Goal: Task Accomplishment & Management: Complete application form

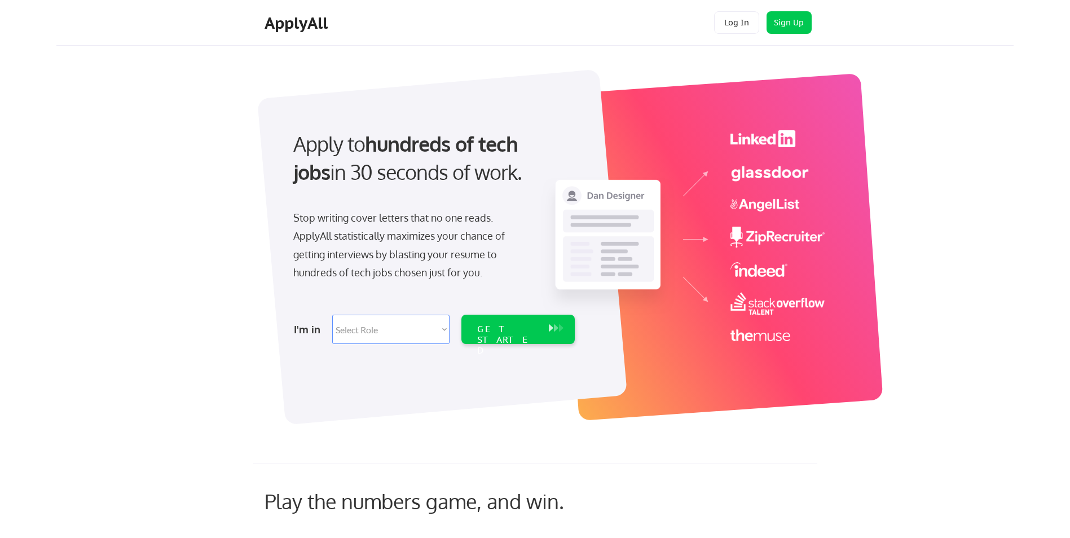
click at [433, 331] on select "Select Role Software Engineering Product Management Customer Success Sales UI/U…" at bounding box center [390, 329] width 117 height 29
select select ""tech_finance_biz_ops_cos""
click at [332, 315] on select "Select Role Software Engineering Product Management Customer Success Sales UI/U…" at bounding box center [390, 329] width 117 height 29
select select ""tech_finance_biz_ops_cos""
click at [508, 337] on div "GET STARTED" at bounding box center [508, 329] width 72 height 29
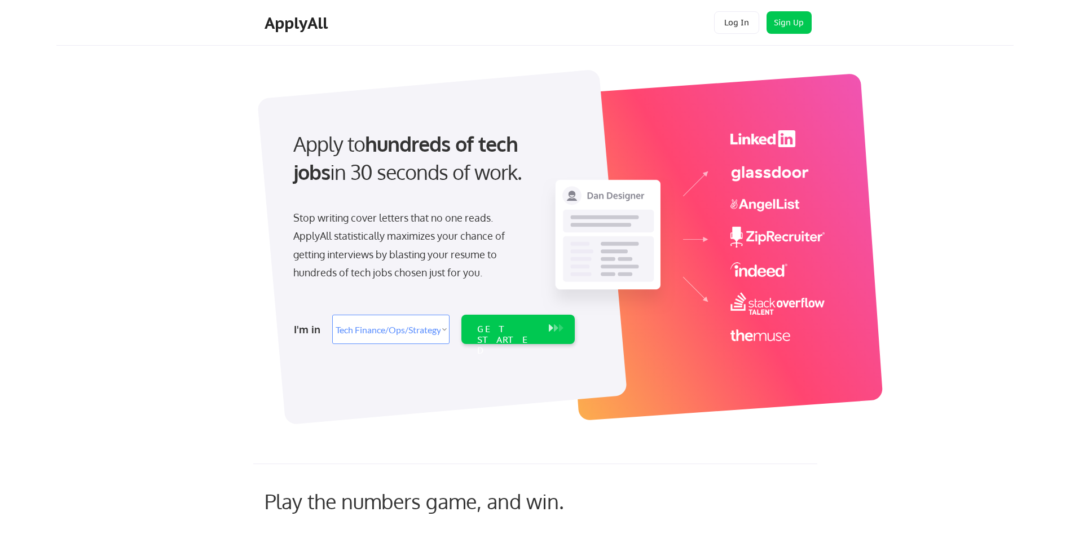
select select ""tech_finance_biz_ops_cos""
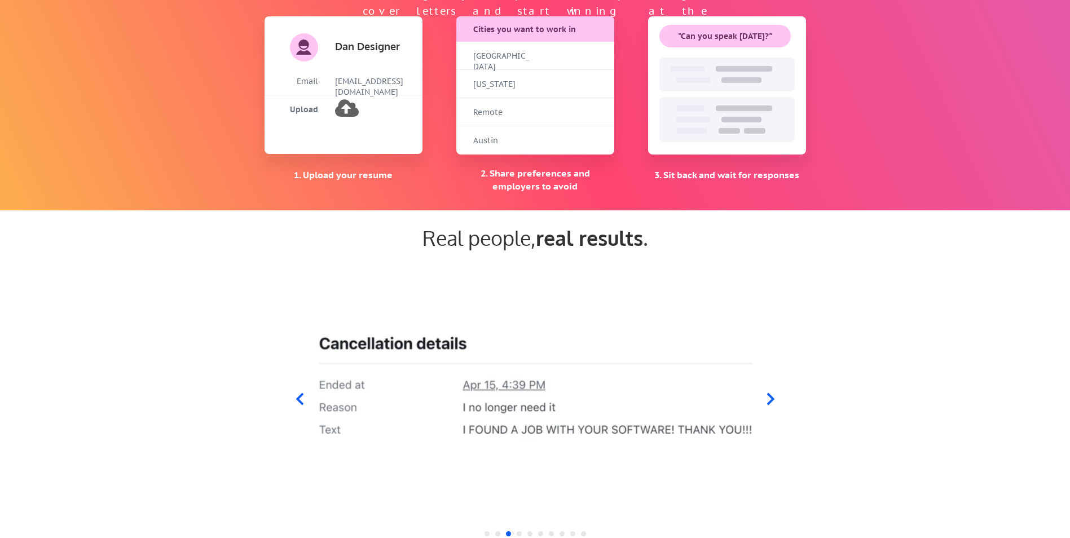
scroll to position [1042, 0]
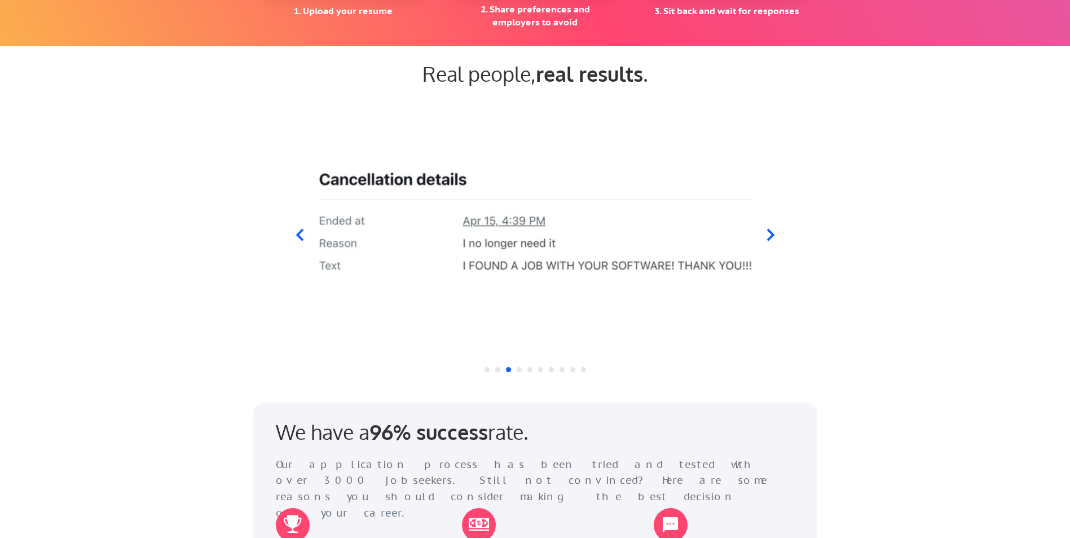
click at [300, 236] on icon at bounding box center [299, 235] width 14 height 14
